Goal: Navigation & Orientation: Find specific page/section

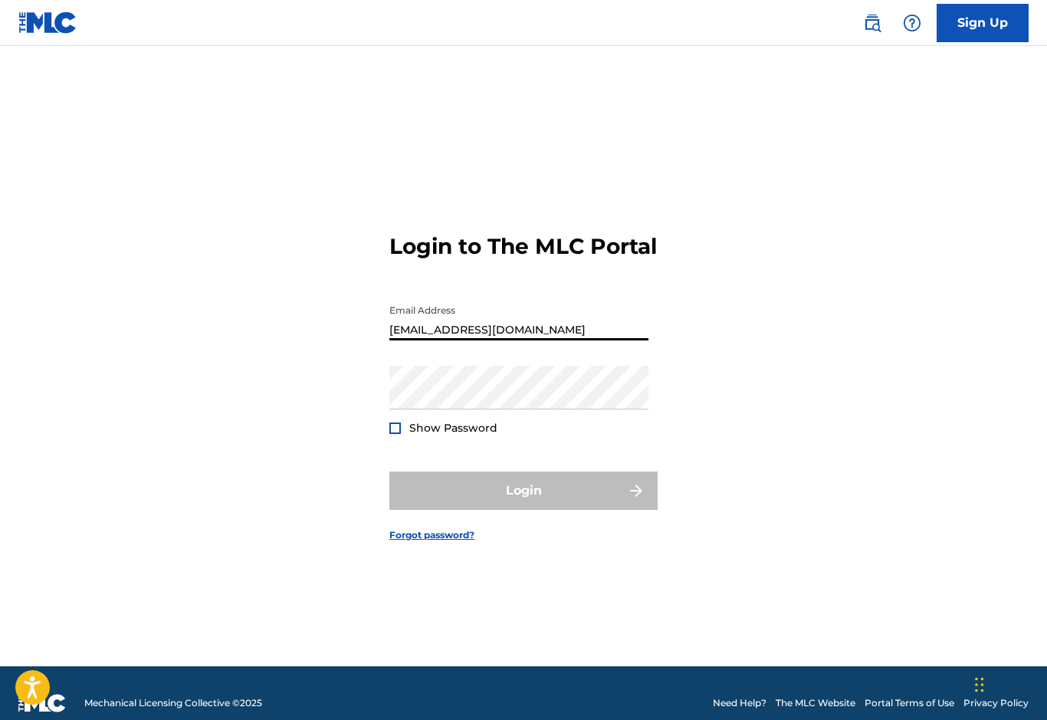
type input "[EMAIL_ADDRESS][DOMAIN_NAME]"
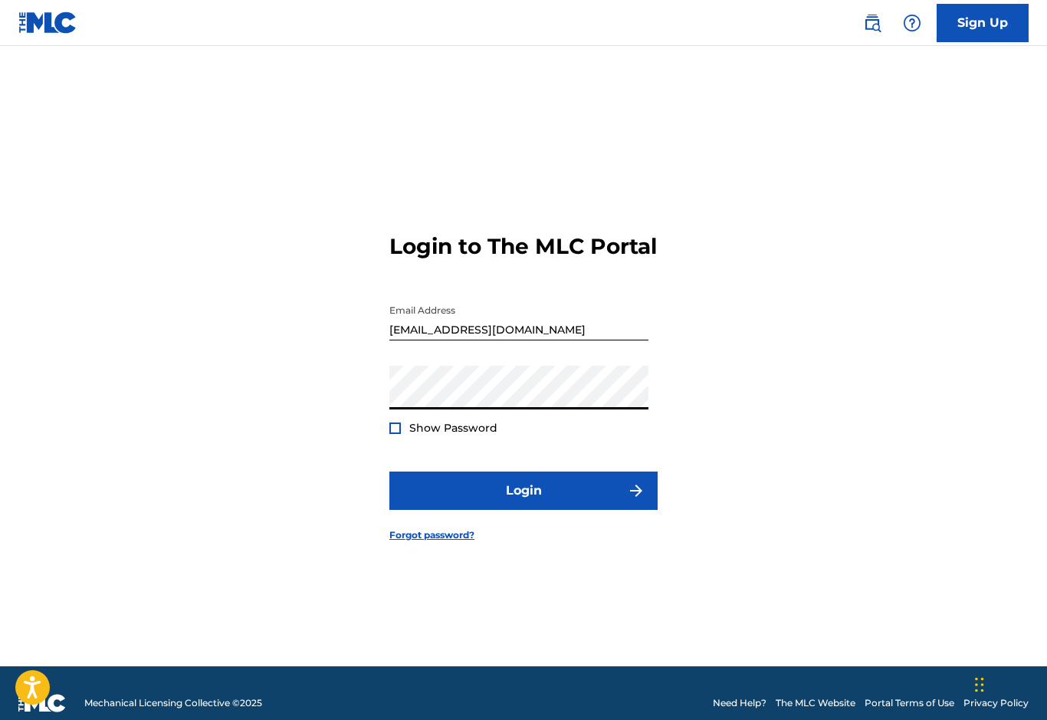
click at [524, 510] on button "Login" at bounding box center [523, 491] width 268 height 38
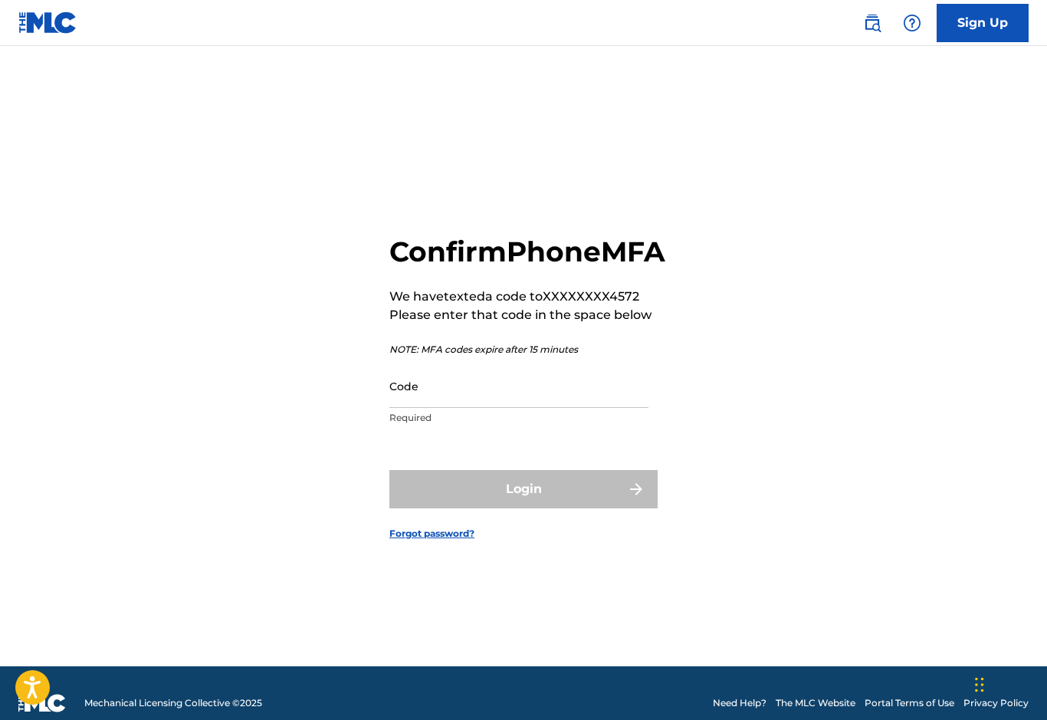
click at [407, 408] on input "Code" at bounding box center [518, 386] width 259 height 44
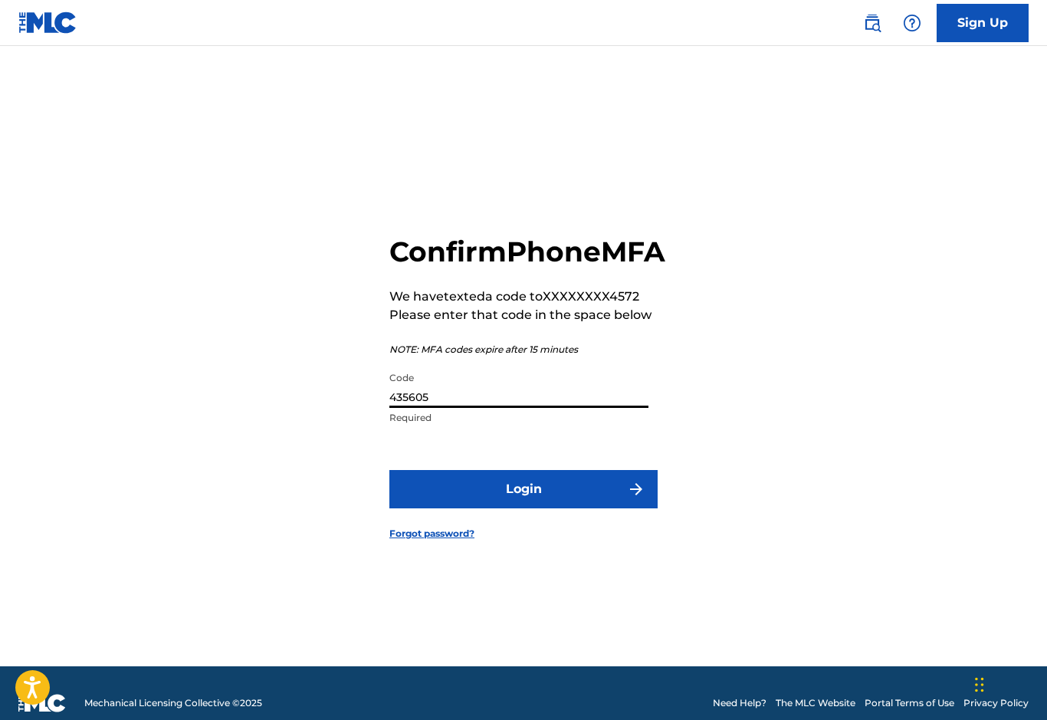
type input "435605"
click at [447, 508] on button "Login" at bounding box center [523, 489] width 268 height 38
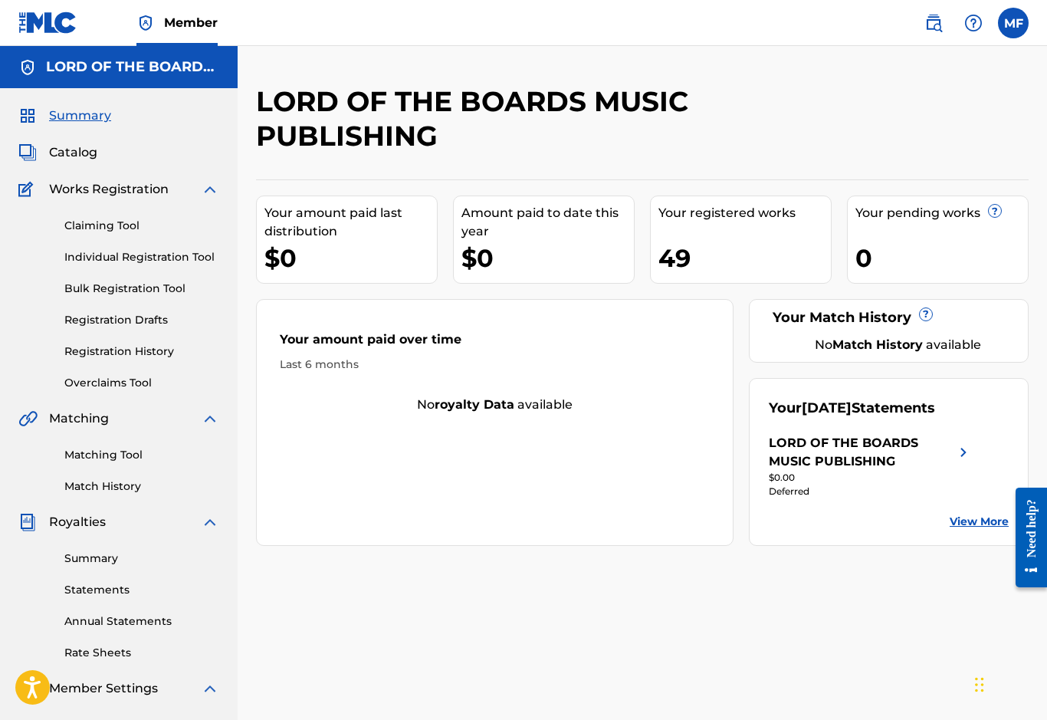
click at [87, 560] on link "Summary" at bounding box center [141, 558] width 155 height 16
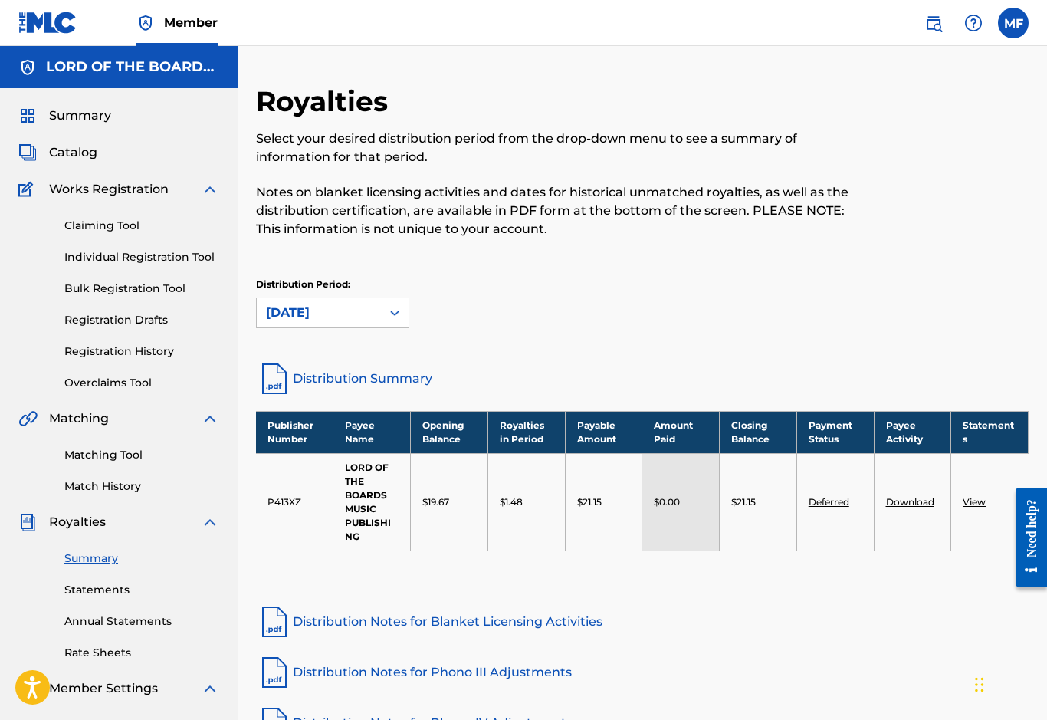
click at [61, 114] on span "Summary" at bounding box center [80, 116] width 62 height 18
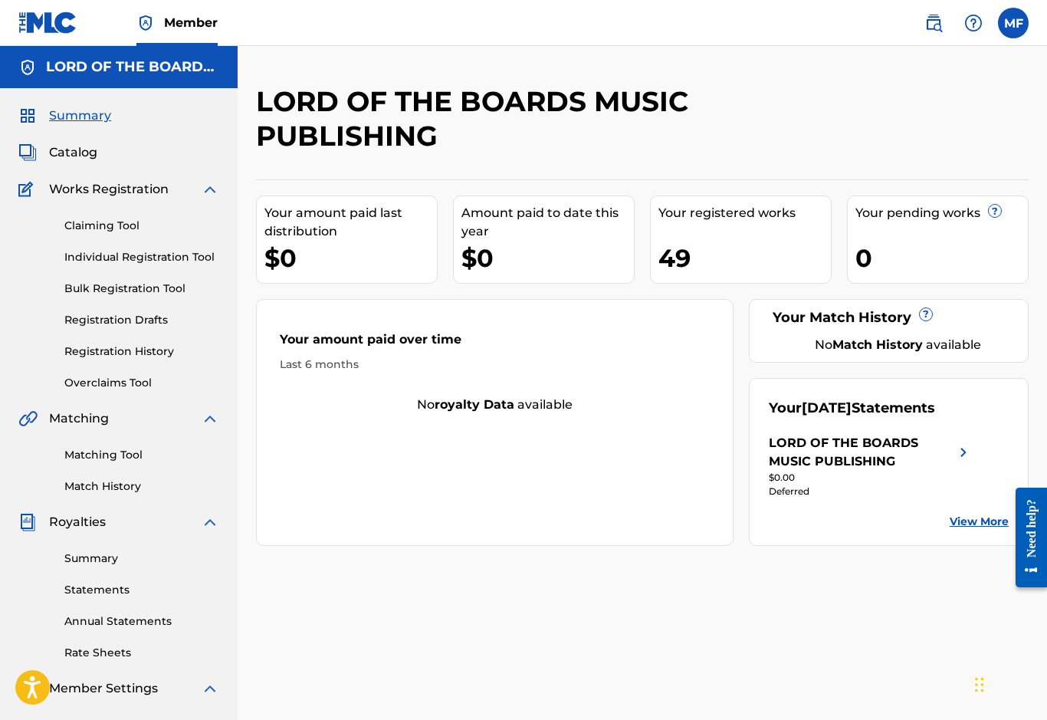
click at [70, 160] on span "Catalog" at bounding box center [73, 152] width 48 height 18
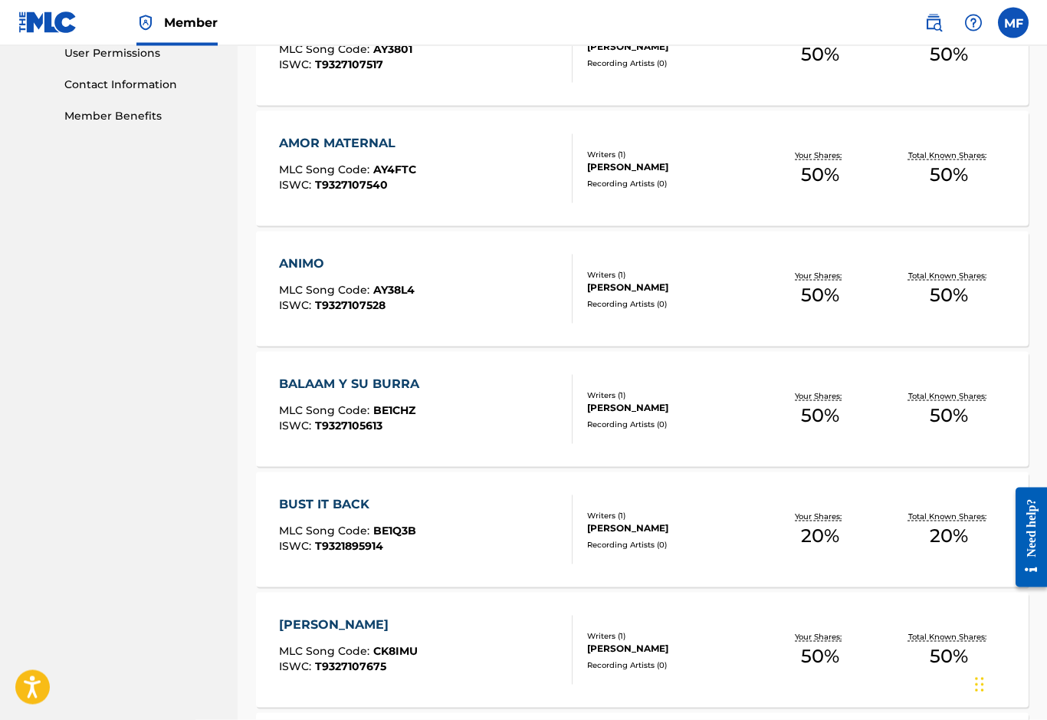
scroll to position [968, 0]
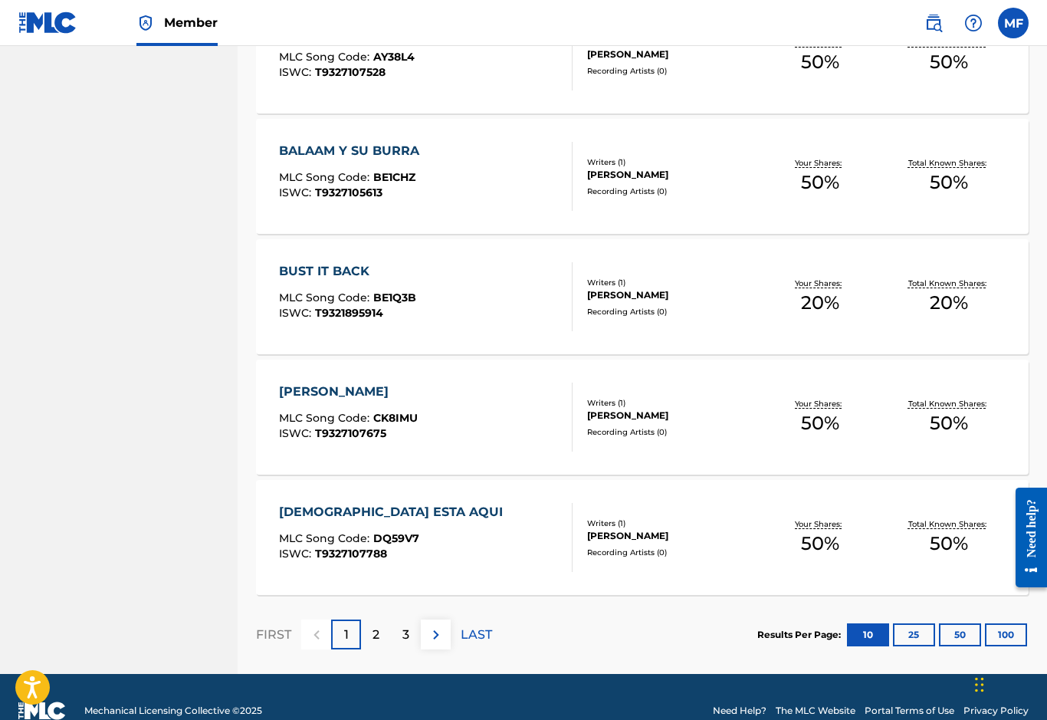
click at [371, 632] on div "2" at bounding box center [376, 634] width 30 height 30
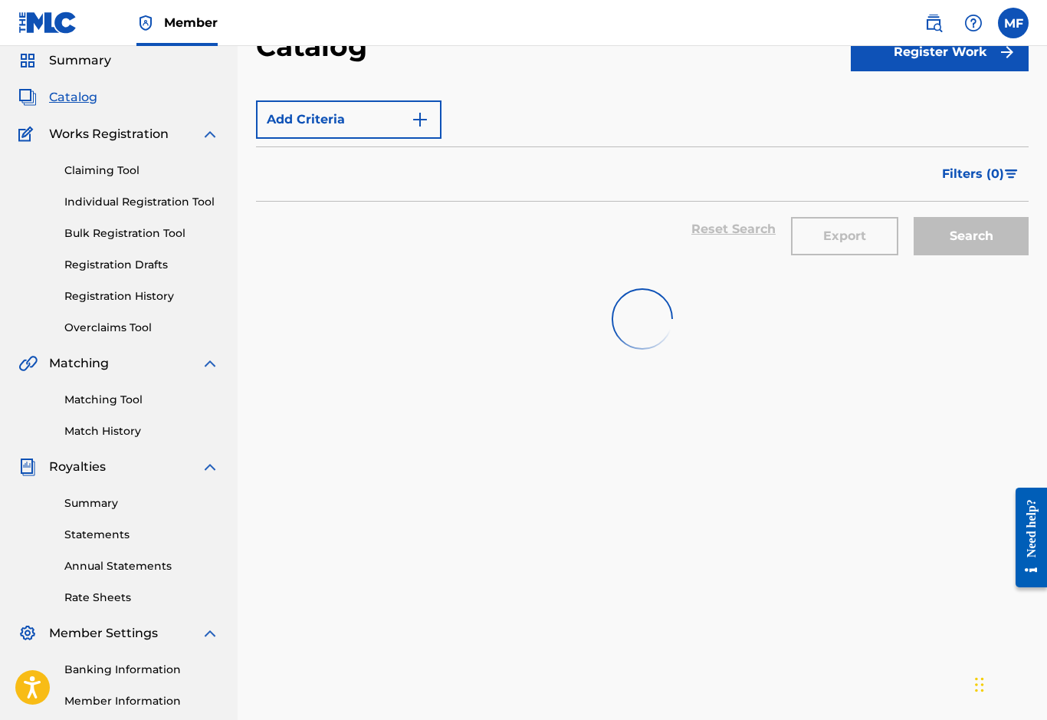
scroll to position [0, 0]
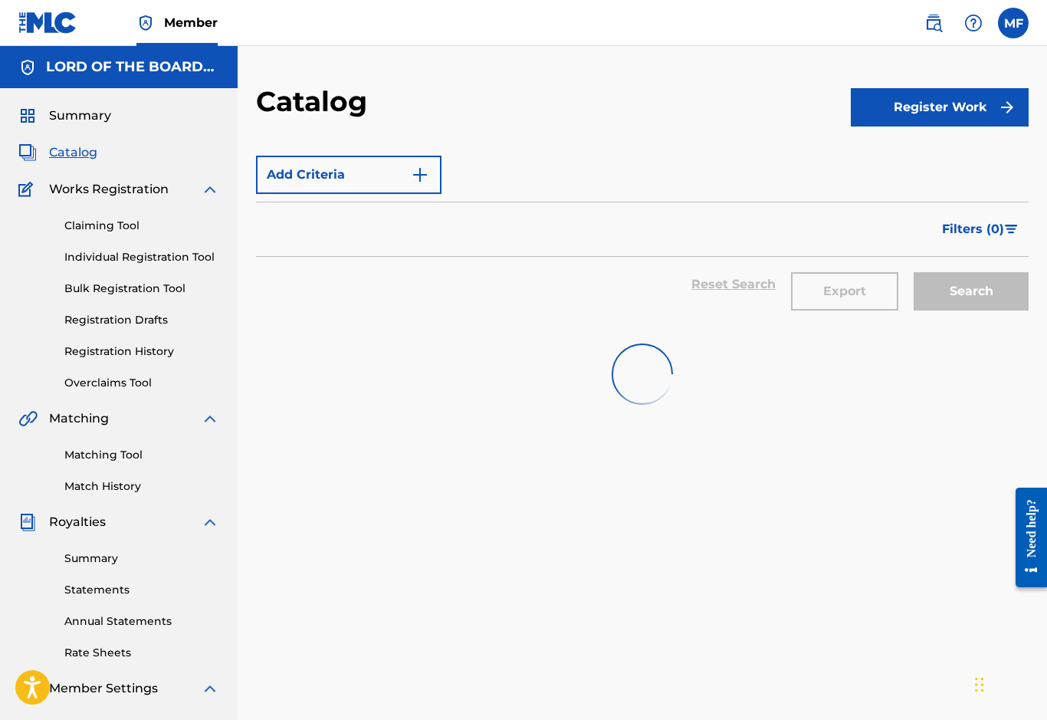
click at [82, 225] on link "Claiming Tool" at bounding box center [141, 226] width 155 height 16
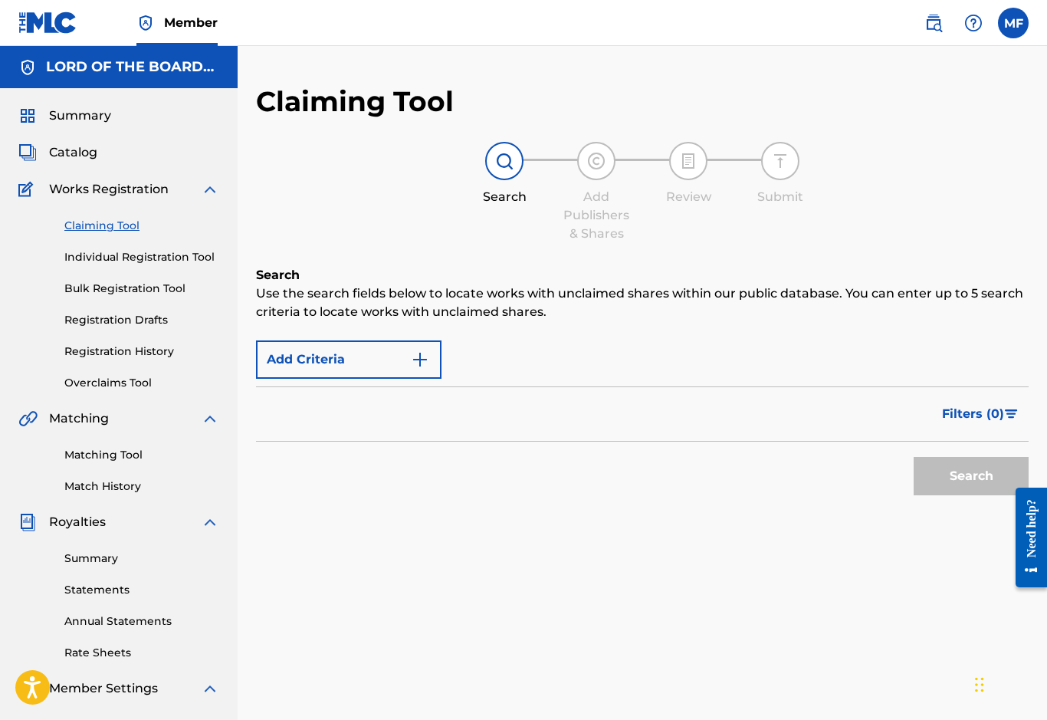
click at [79, 153] on span "Catalog" at bounding box center [73, 152] width 48 height 18
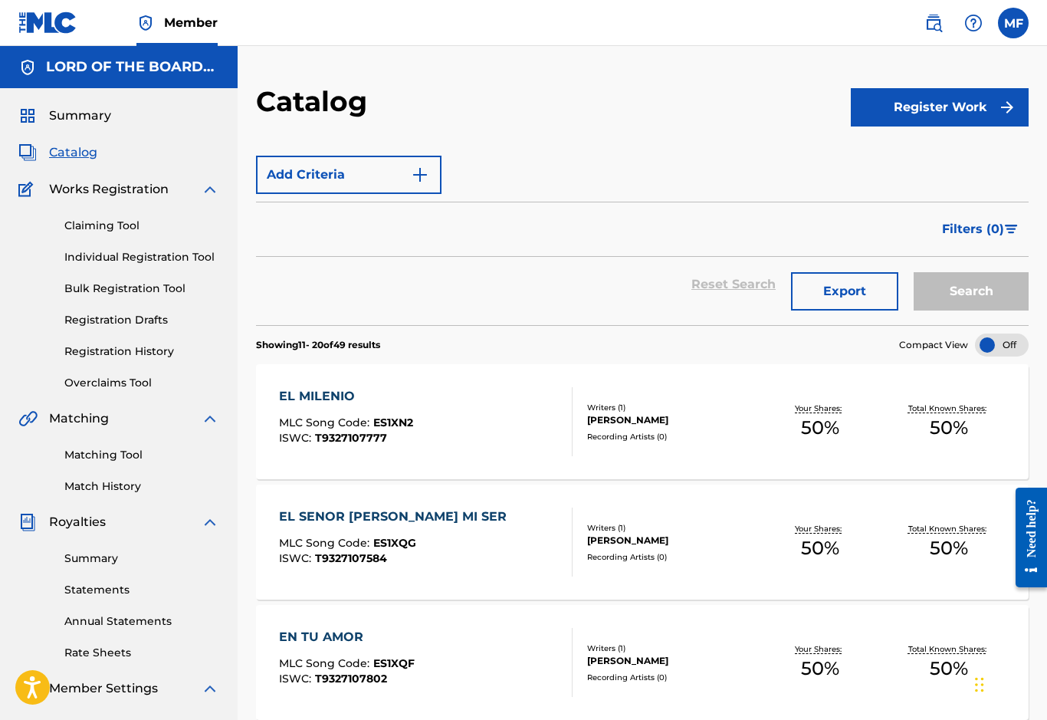
click at [1016, 36] on label at bounding box center [1013, 23] width 31 height 31
click at [1014, 23] on input "MF [PERSON_NAME] [EMAIL_ADDRESS][DOMAIN_NAME] Profile Log out" at bounding box center [1014, 23] width 0 height 0
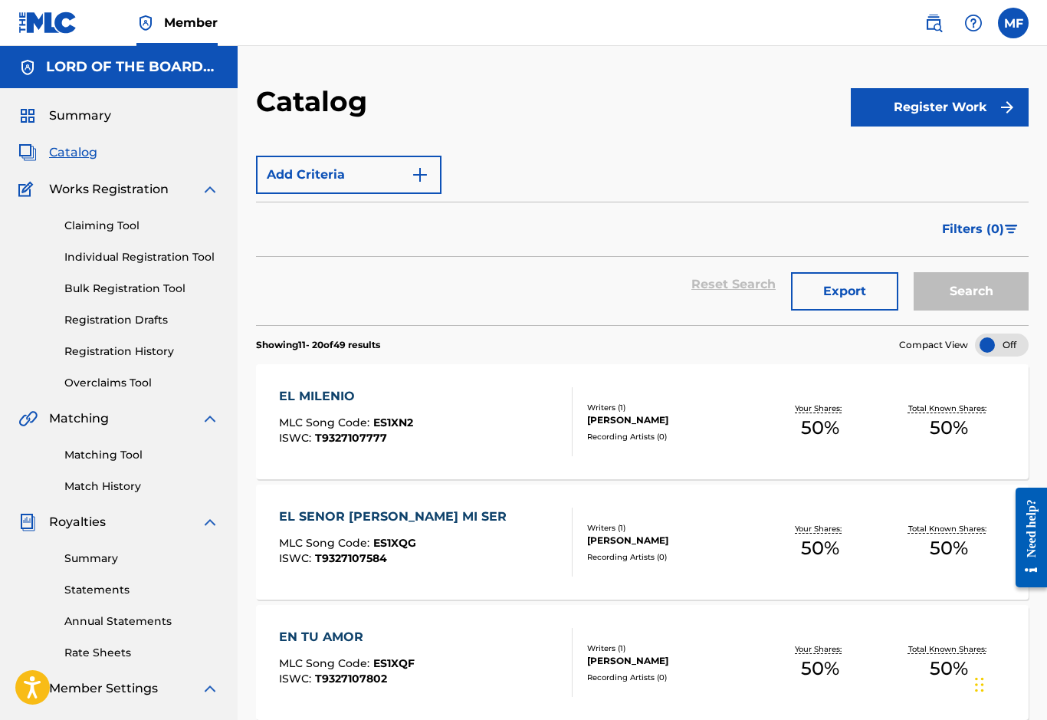
click at [1008, 41] on nav "Member MF MF [PERSON_NAME] [EMAIL_ADDRESS][DOMAIN_NAME] Profile Log out" at bounding box center [523, 23] width 1047 height 46
click at [1020, 28] on label at bounding box center [1013, 23] width 31 height 31
click at [1014, 23] on input "MF [PERSON_NAME] [EMAIL_ADDRESS][DOMAIN_NAME] Profile Log out" at bounding box center [1014, 23] width 0 height 0
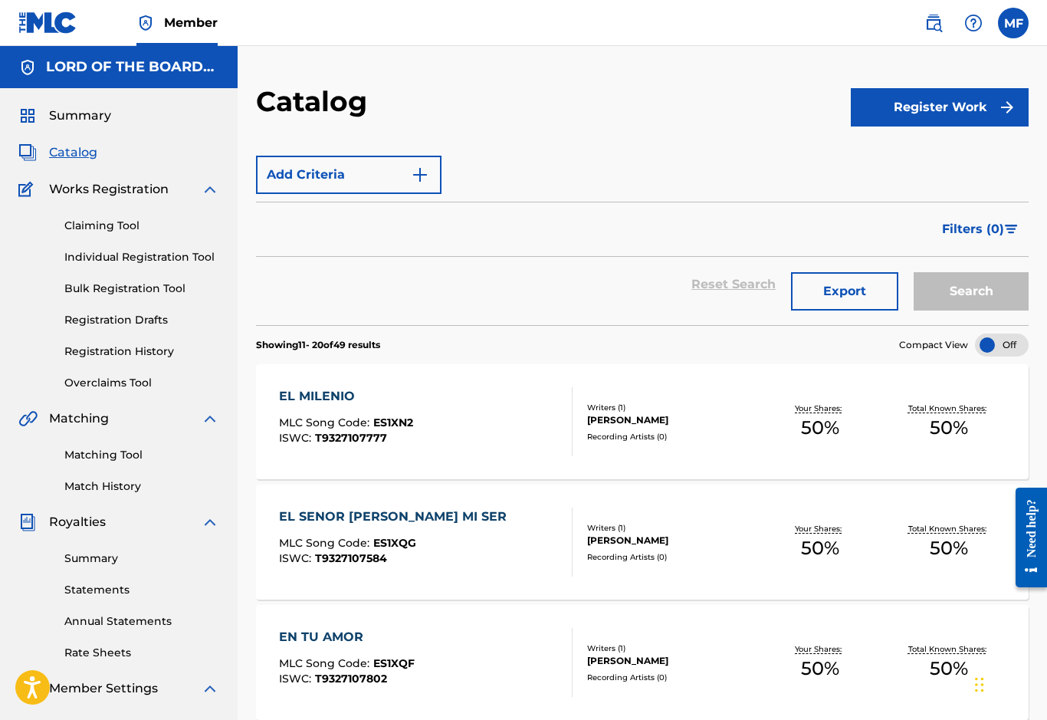
click at [97, 249] on link "Individual Registration Tool" at bounding box center [141, 257] width 155 height 16
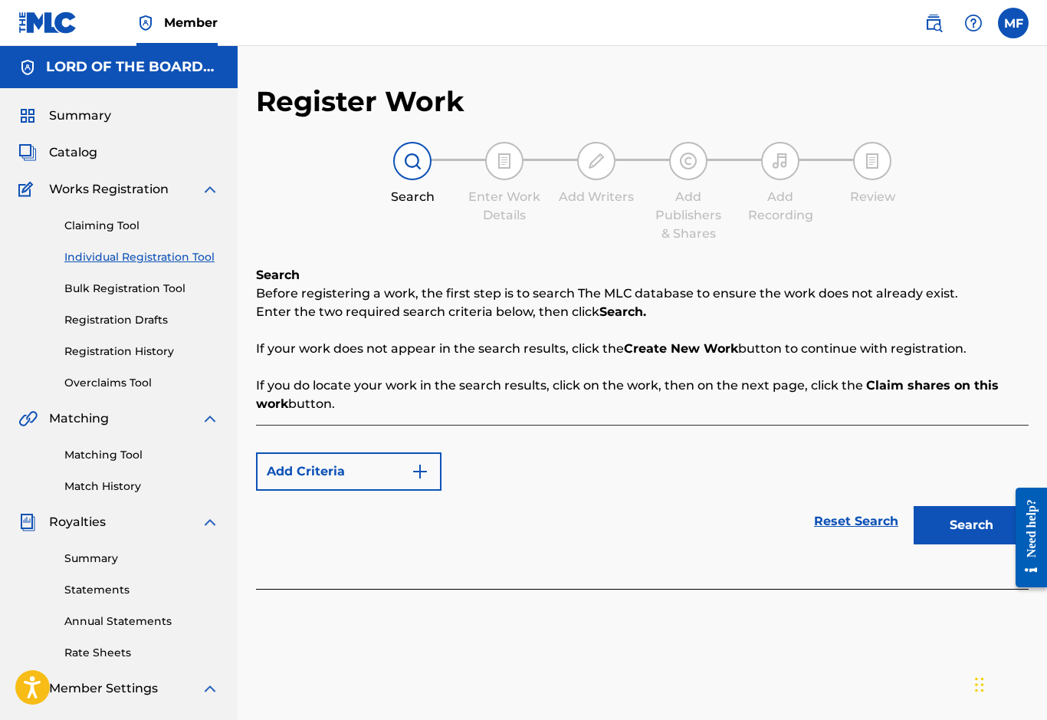
click at [1009, 30] on label at bounding box center [1013, 23] width 31 height 31
click at [1014, 23] on input "MF [PERSON_NAME] [EMAIL_ADDRESS][DOMAIN_NAME] Profile Log out" at bounding box center [1014, 23] width 0 height 0
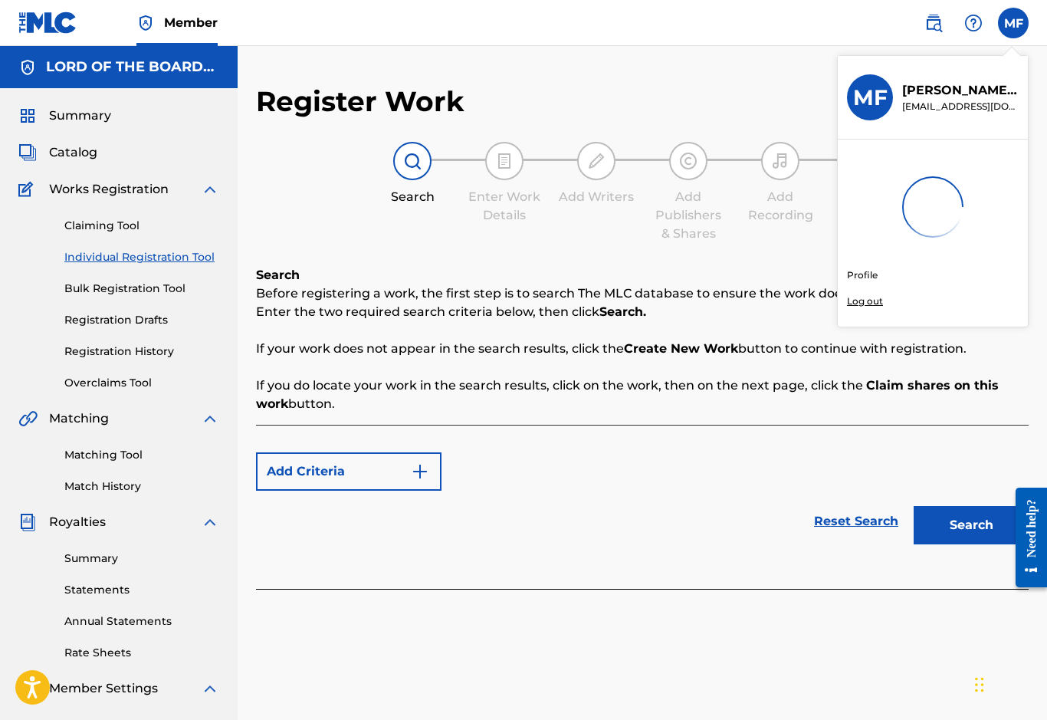
click at [872, 302] on div "Member MF MF [PERSON_NAME] [EMAIL_ADDRESS][DOMAIN_NAME] Profile Log out LORD OF…" at bounding box center [523, 475] width 1047 height 951
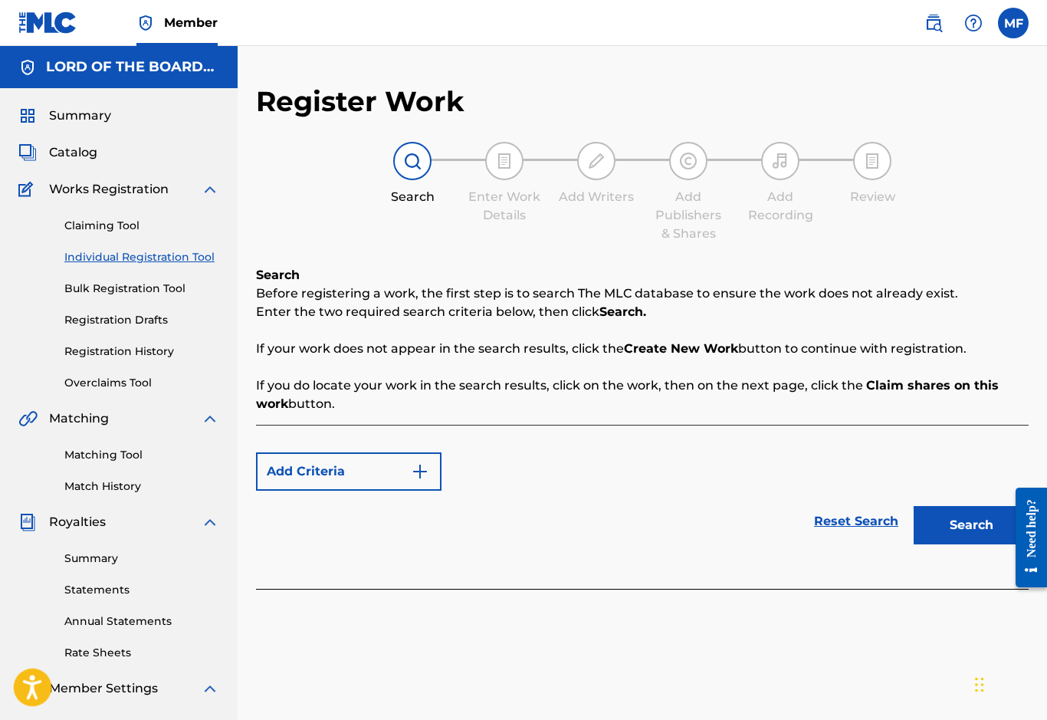
click at [32, 679] on circle "Open accessiBe: accessibility options, statement and help" at bounding box center [32, 677] width 5 height 5
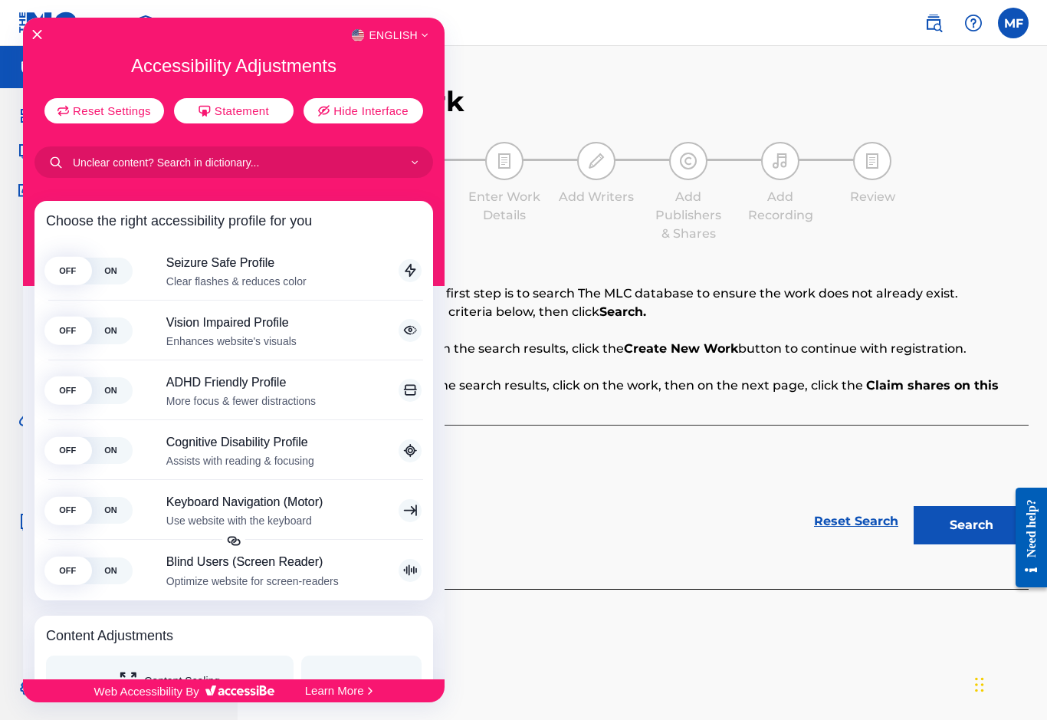
click at [35, 41] on div "English" at bounding box center [234, 35] width 422 height 20
click at [41, 41] on button "Close Accessibility Interface" at bounding box center [37, 35] width 10 height 11
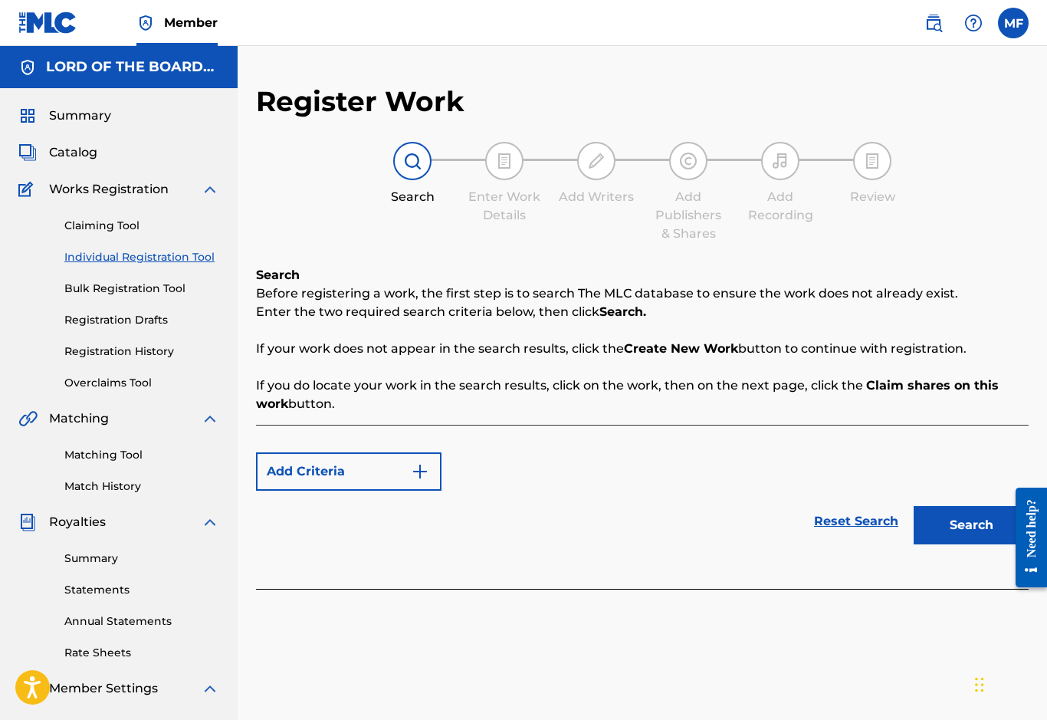
click at [35, 32] on img at bounding box center [47, 23] width 59 height 22
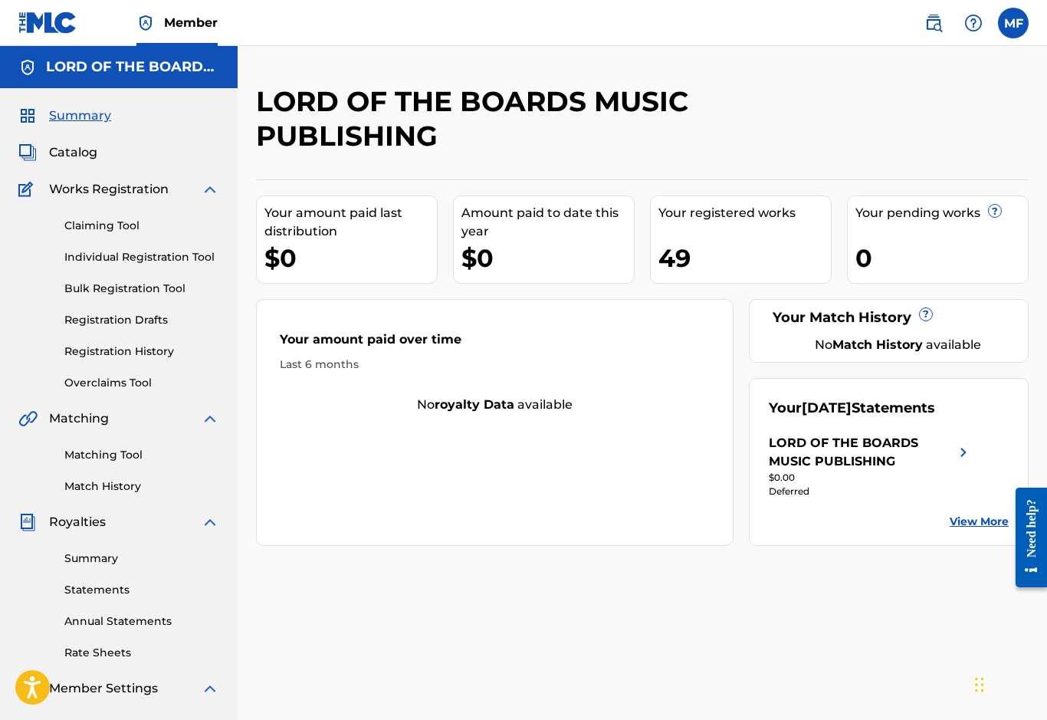
click at [1014, 25] on label at bounding box center [1013, 23] width 31 height 31
click at [1014, 23] on input "MF [PERSON_NAME] [EMAIL_ADDRESS][DOMAIN_NAME] Profile Log out" at bounding box center [1014, 23] width 0 height 0
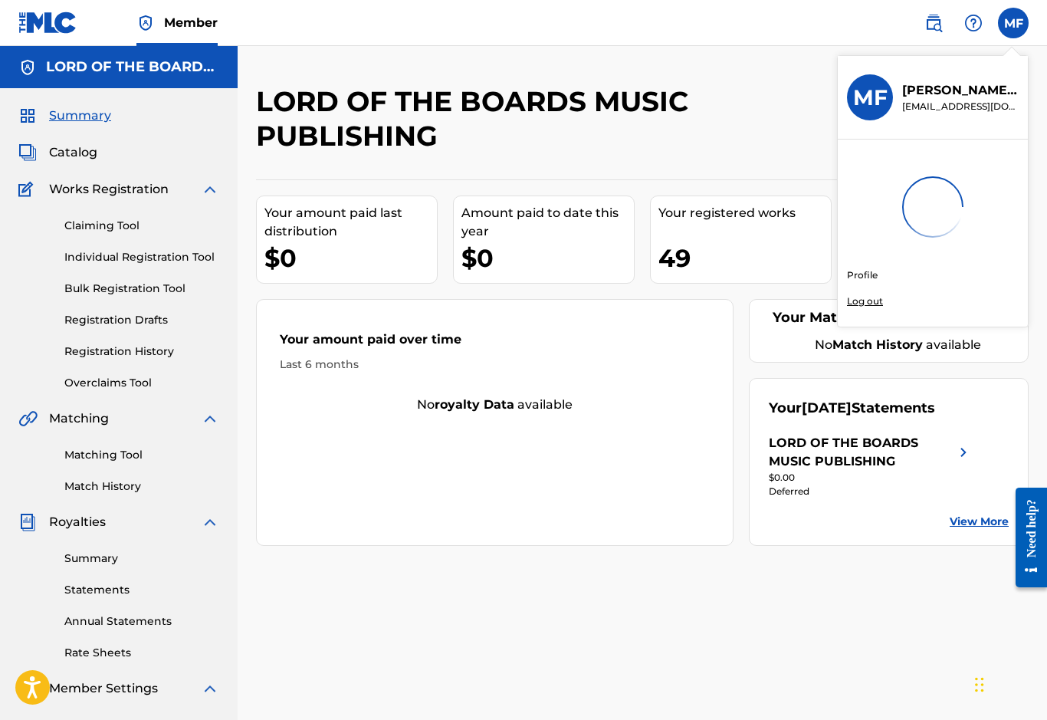
click at [856, 305] on p "Log out" at bounding box center [865, 301] width 36 height 14
click at [1014, 23] on input "MF [PERSON_NAME] [EMAIL_ADDRESS][DOMAIN_NAME] Profile Log out" at bounding box center [1014, 23] width 0 height 0
